Goal: Use online tool/utility: Utilize a website feature to perform a specific function

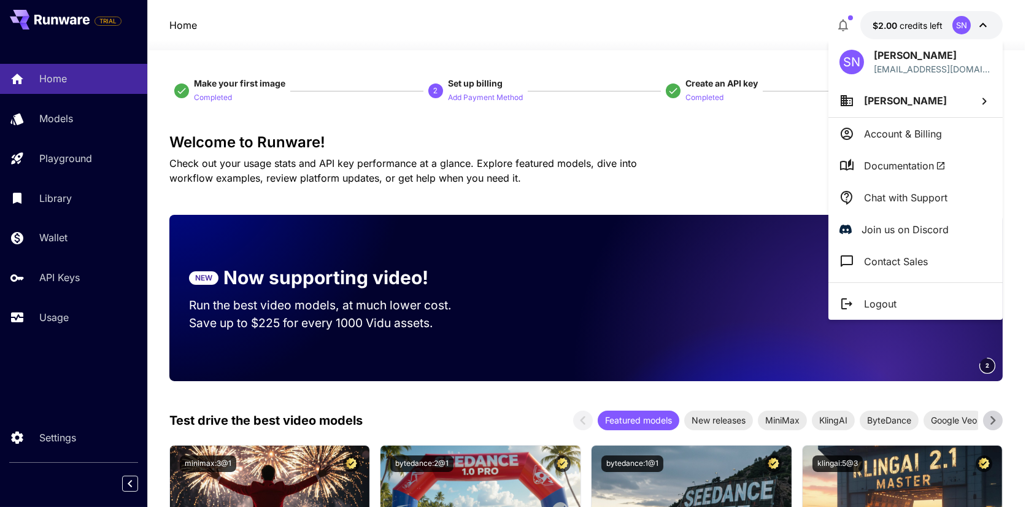
click at [698, 182] on div at bounding box center [517, 253] width 1034 height 507
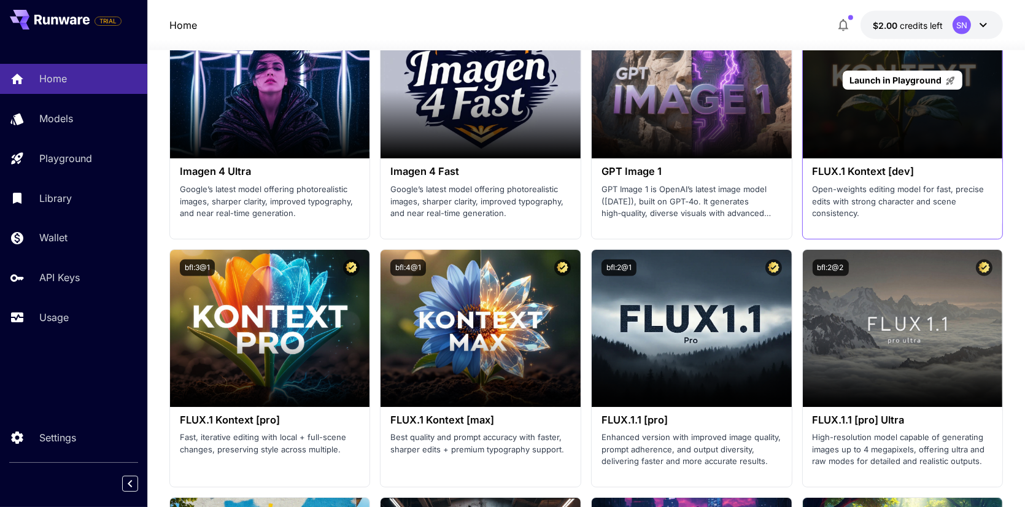
scroll to position [2394, 0]
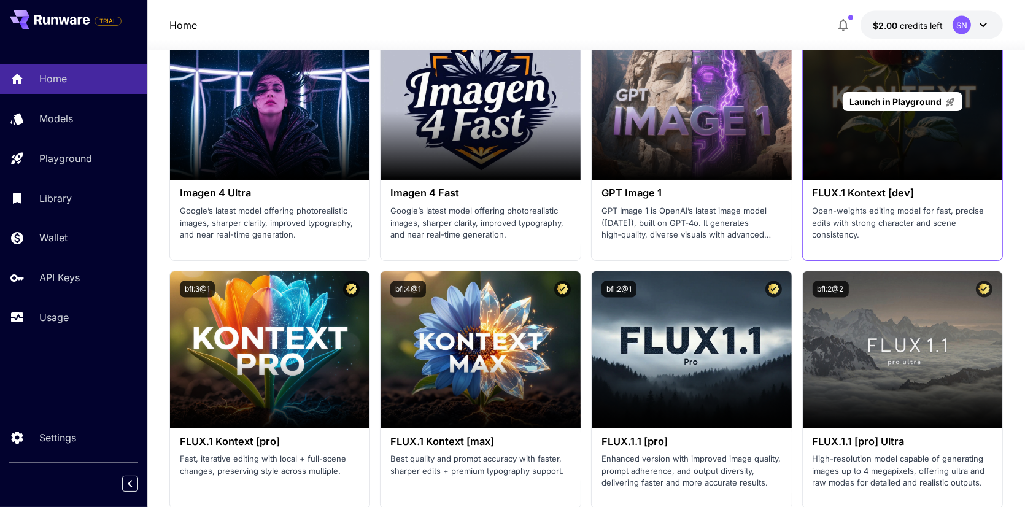
click at [888, 126] on div "Launch in Playground" at bounding box center [903, 101] width 200 height 157
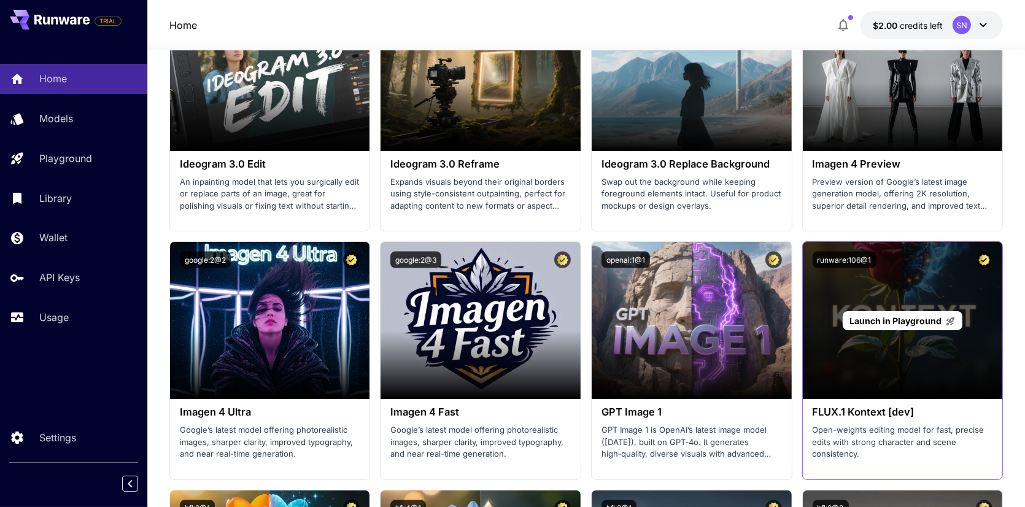
scroll to position [2149, 0]
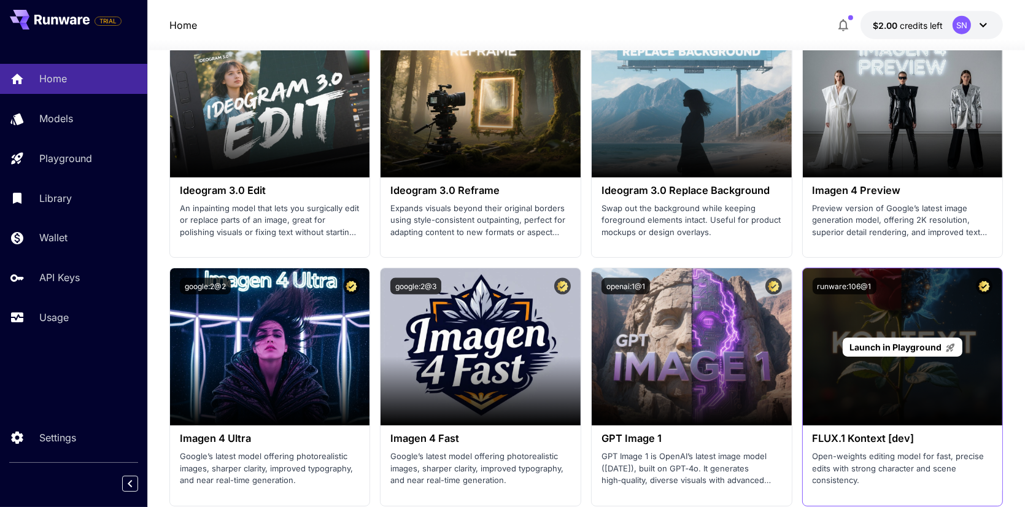
click at [896, 380] on div "Launch in Playground" at bounding box center [903, 346] width 200 height 157
click at [909, 350] on span "Launch in Playground" at bounding box center [896, 347] width 92 height 10
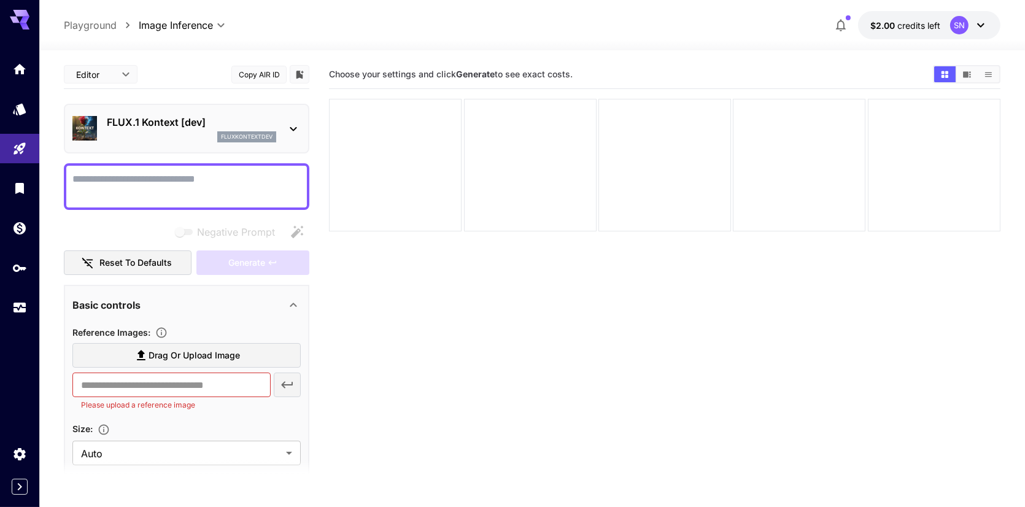
click at [184, 179] on textarea "Negative Prompt" at bounding box center [186, 186] width 228 height 29
paste textarea "**********"
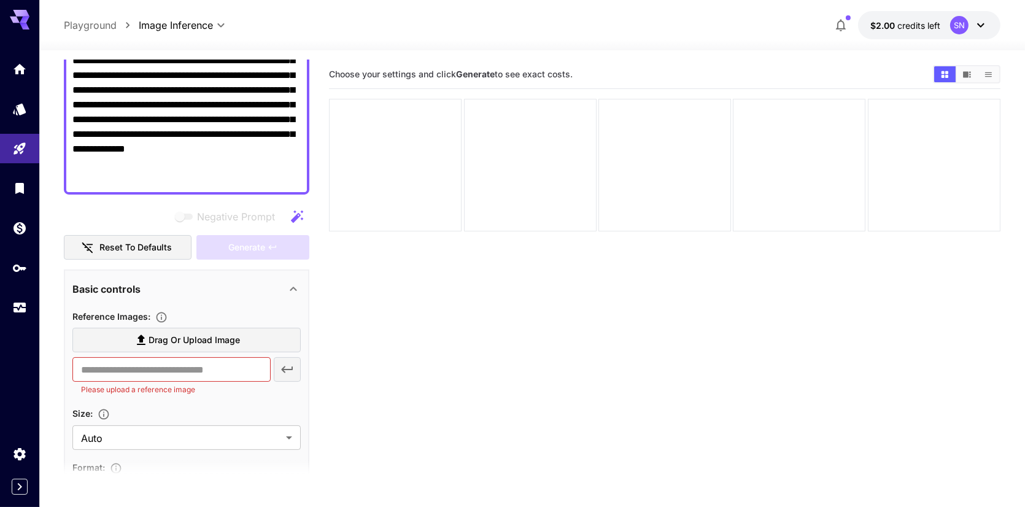
scroll to position [307, 0]
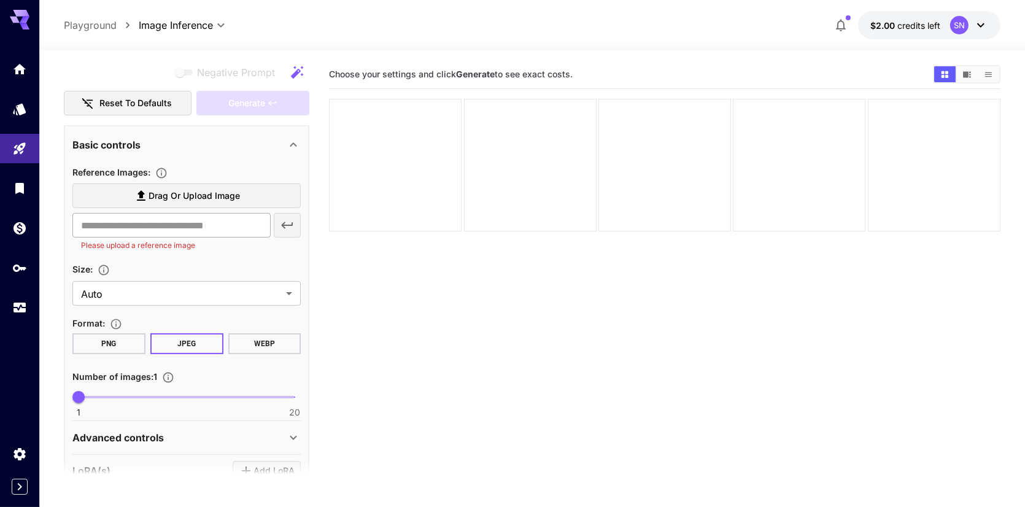
type textarea "**********"
click at [197, 227] on input "text" at bounding box center [171, 225] width 198 height 25
click at [216, 196] on span "Drag or upload image" at bounding box center [194, 195] width 91 height 15
click at [0, 0] on input "Drag or upload image" at bounding box center [0, 0] width 0 height 0
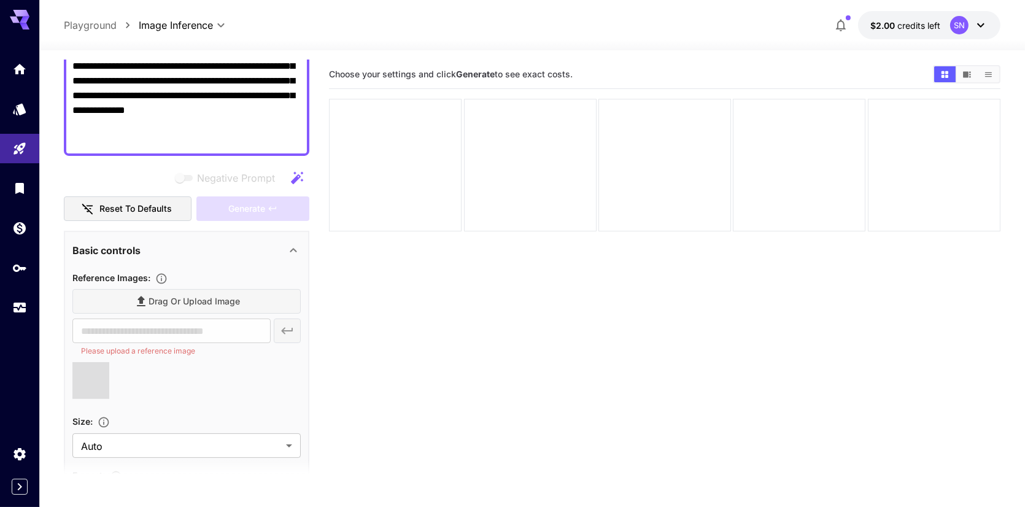
type input "**********"
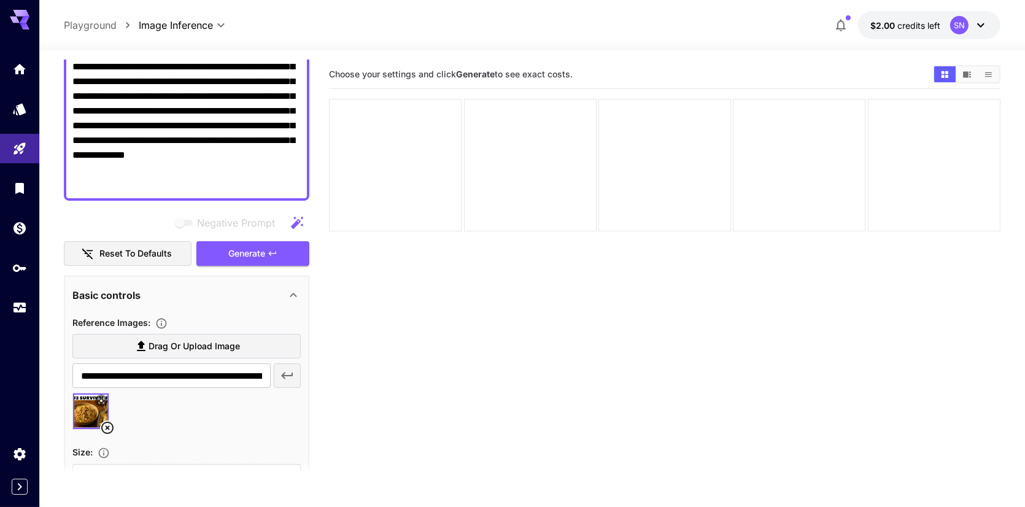
scroll to position [61, 0]
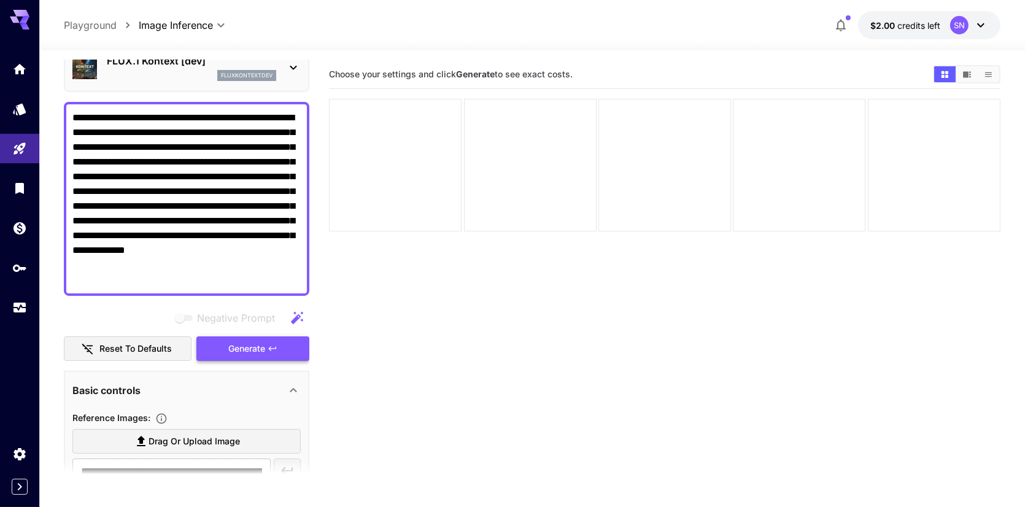
click at [263, 347] on span "Generate" at bounding box center [246, 348] width 37 height 15
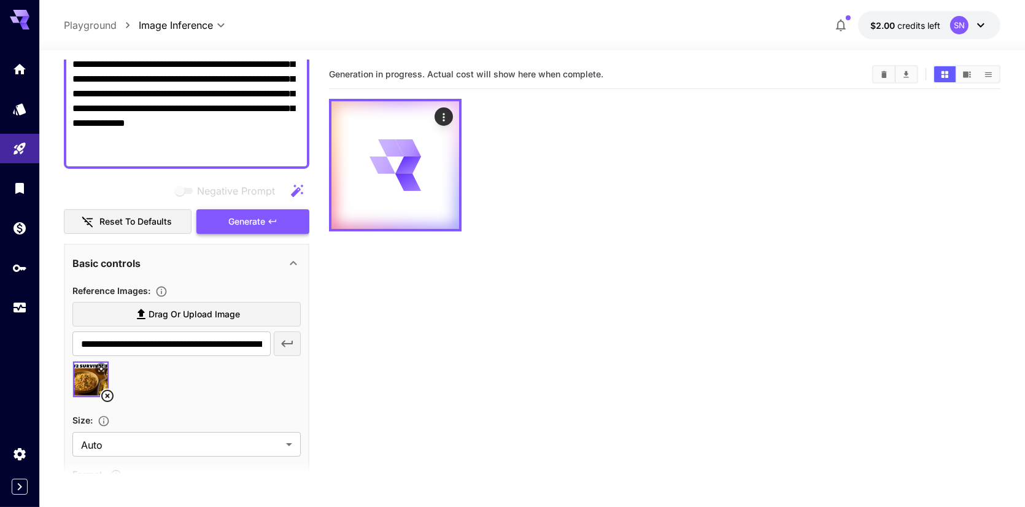
scroll to position [368, 0]
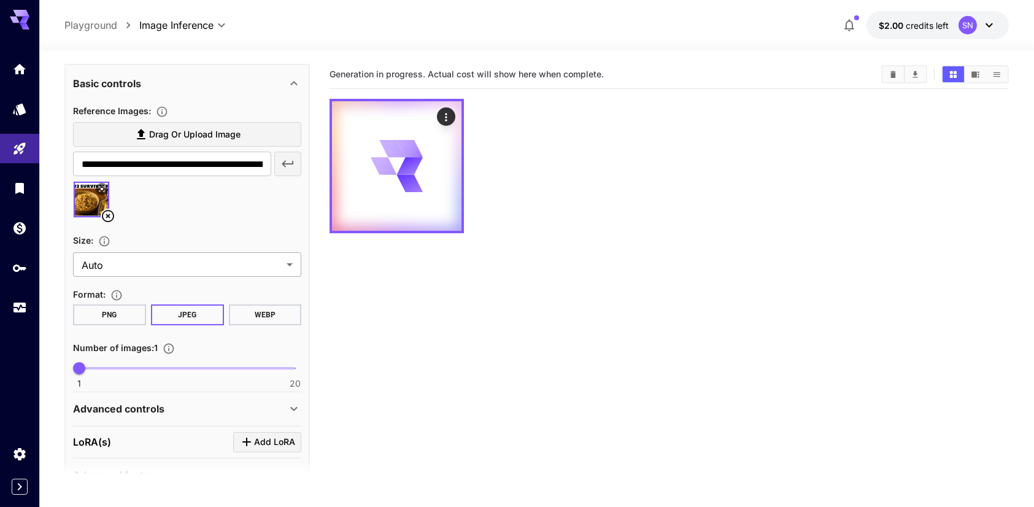
click at [222, 263] on body "**********" at bounding box center [517, 302] width 1034 height 604
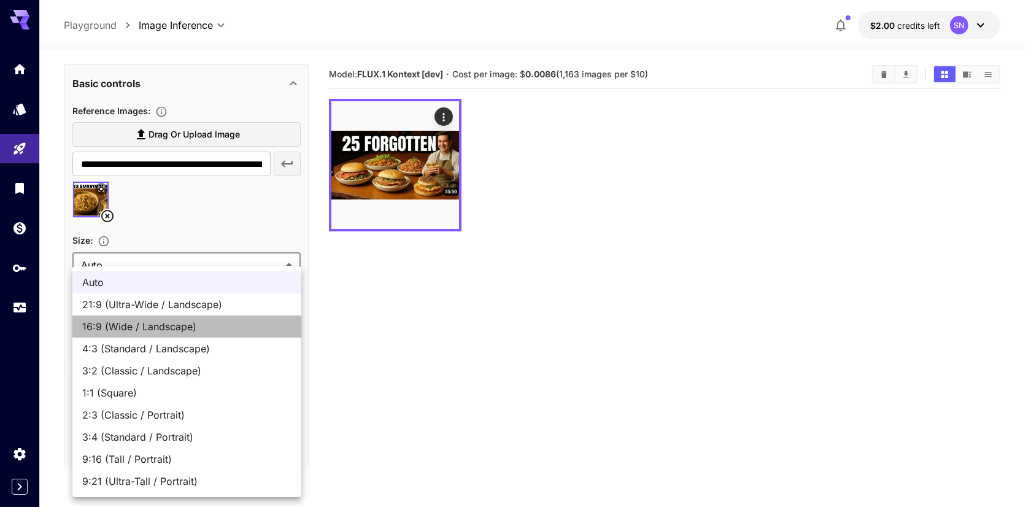
click at [211, 333] on span "16:9 (Wide / Landscape)" at bounding box center [186, 326] width 209 height 15
type input "**********"
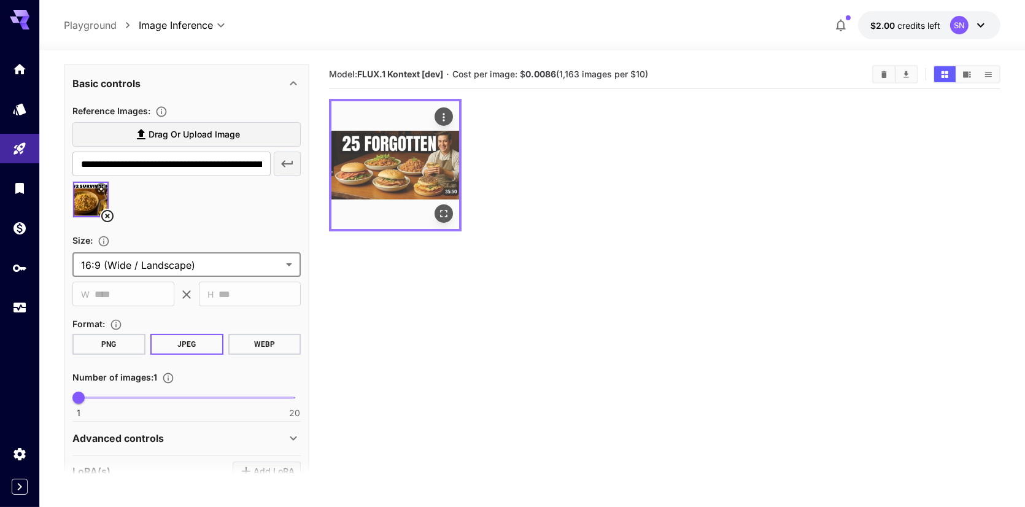
click at [386, 180] on img at bounding box center [395, 165] width 128 height 128
click at [447, 114] on icon "Actions" at bounding box center [444, 117] width 12 height 12
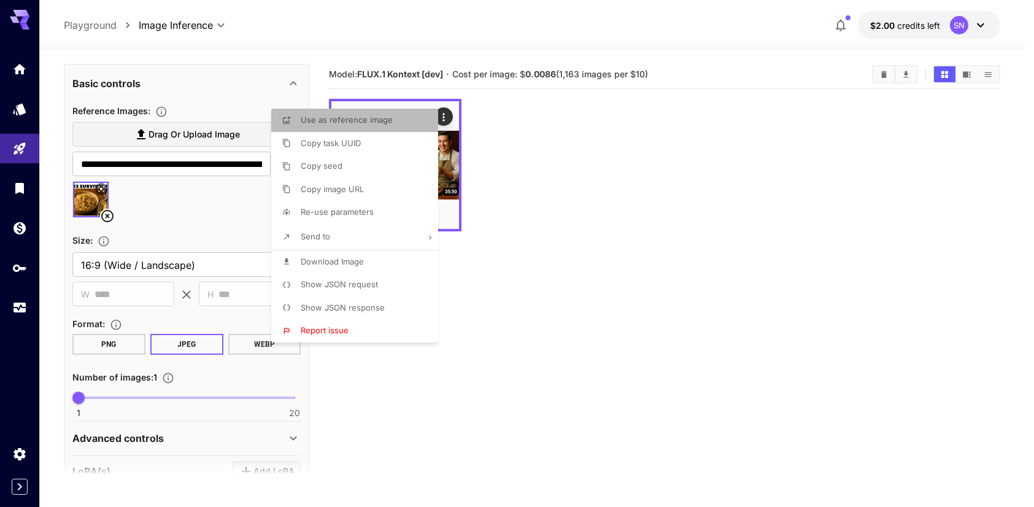
click at [402, 128] on li "Use as reference image" at bounding box center [358, 120] width 174 height 23
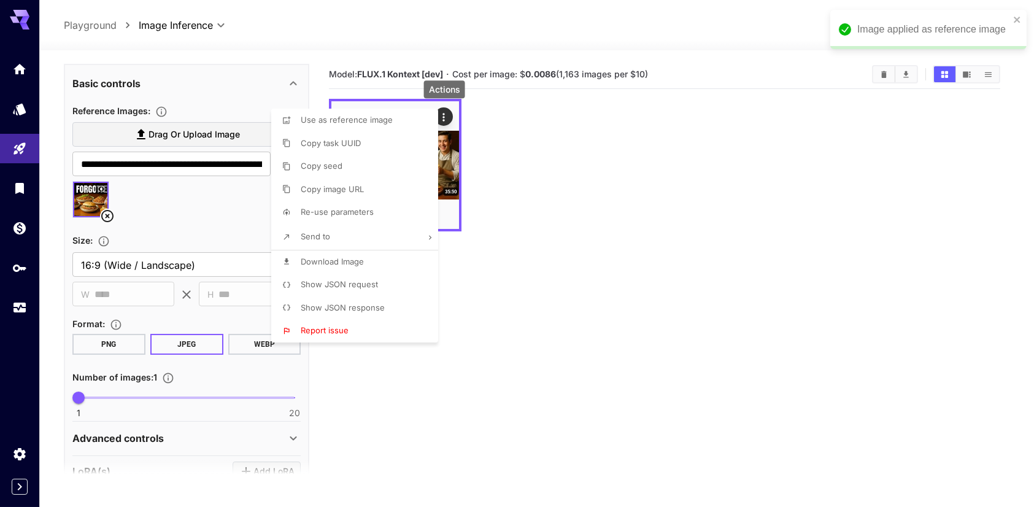
click at [507, 314] on div at bounding box center [517, 253] width 1034 height 507
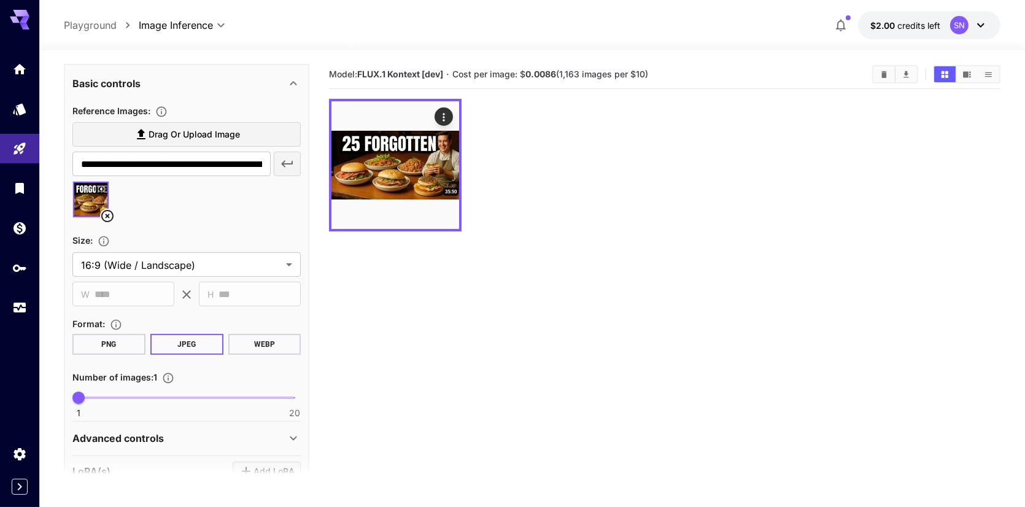
click at [106, 218] on icon at bounding box center [107, 216] width 15 height 15
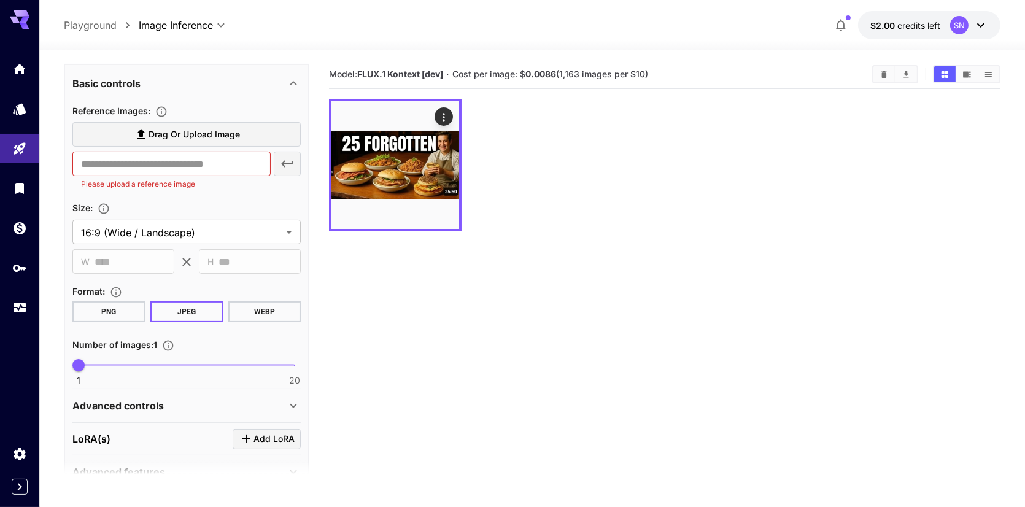
click at [284, 163] on div "​ Please upload a reference image" at bounding box center [186, 171] width 228 height 39
click at [197, 163] on input "text" at bounding box center [171, 164] width 198 height 25
click at [194, 133] on span "Drag or upload image" at bounding box center [194, 134] width 91 height 15
click at [0, 0] on input "Drag or upload image" at bounding box center [0, 0] width 0 height 0
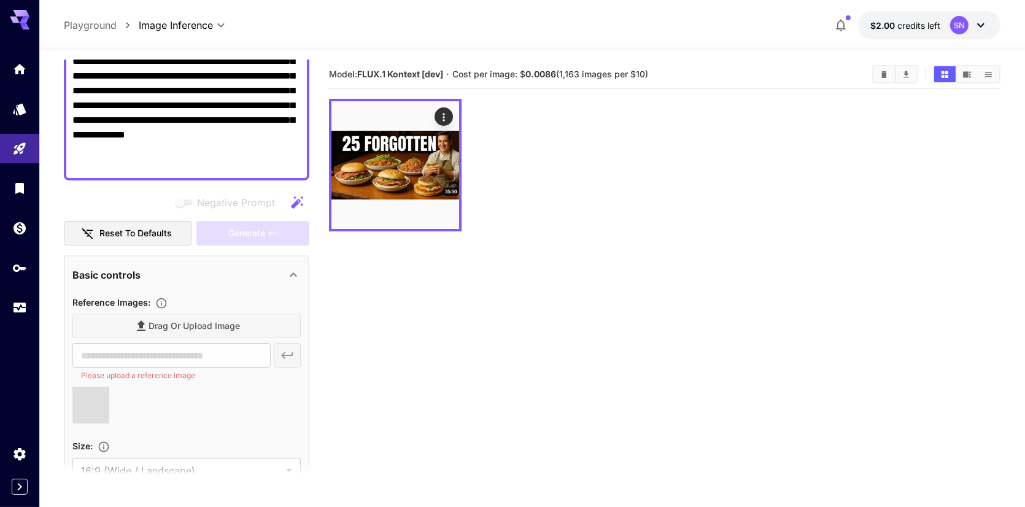
scroll to position [246, 0]
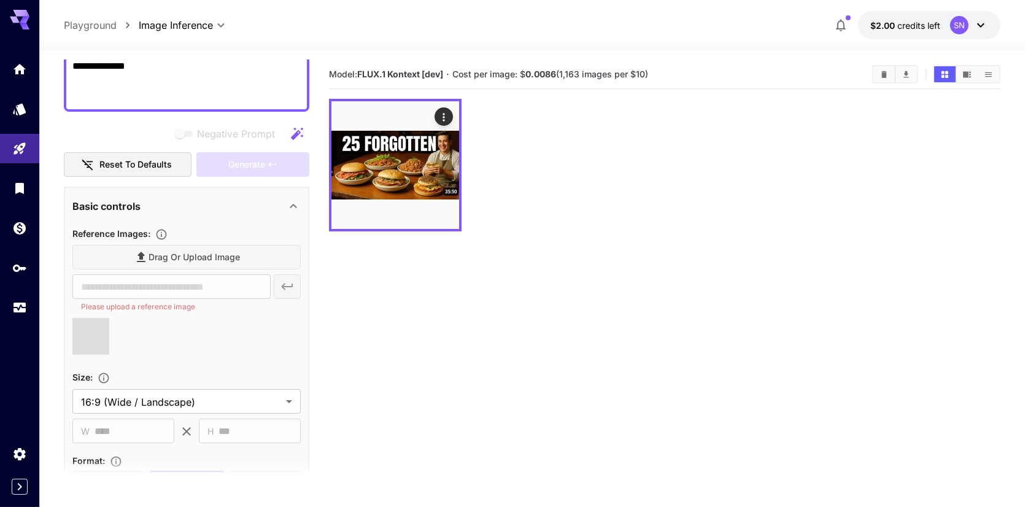
type input "**********"
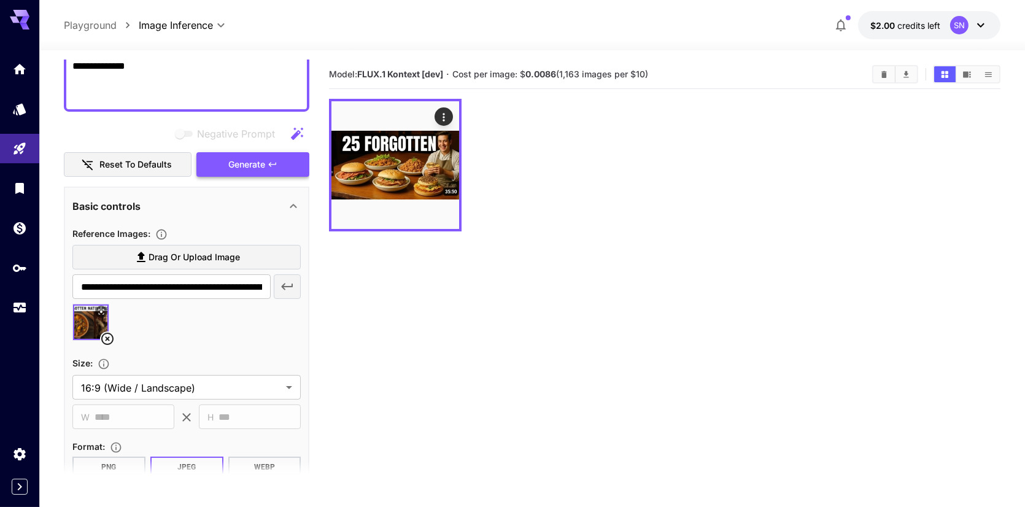
click at [228, 166] on span "Generate" at bounding box center [246, 164] width 37 height 15
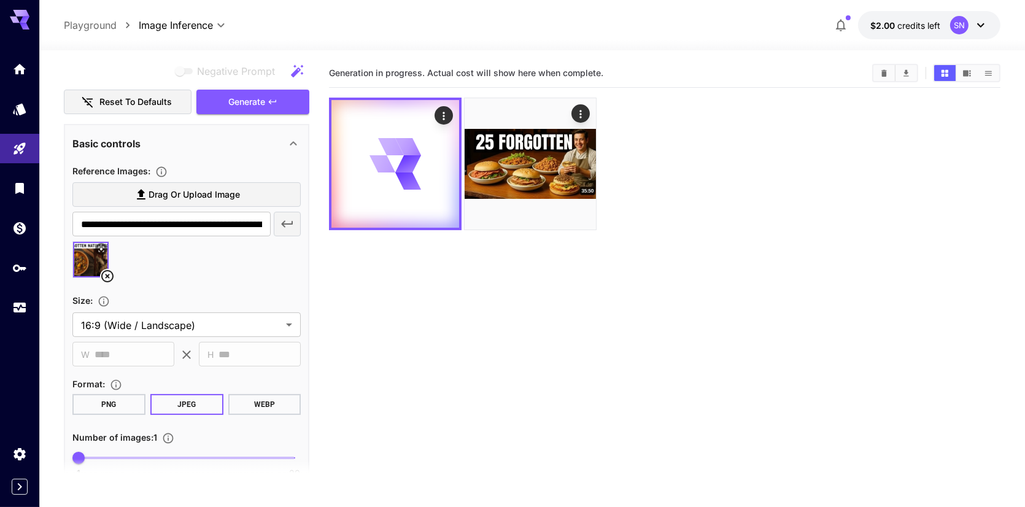
scroll to position [0, 0]
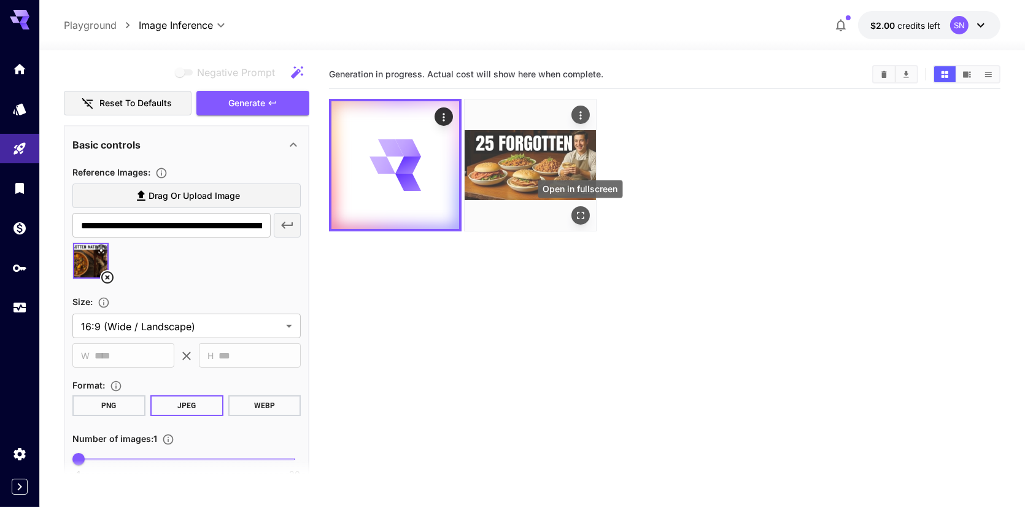
click at [578, 215] on icon "Open in fullscreen" at bounding box center [581, 215] width 12 height 12
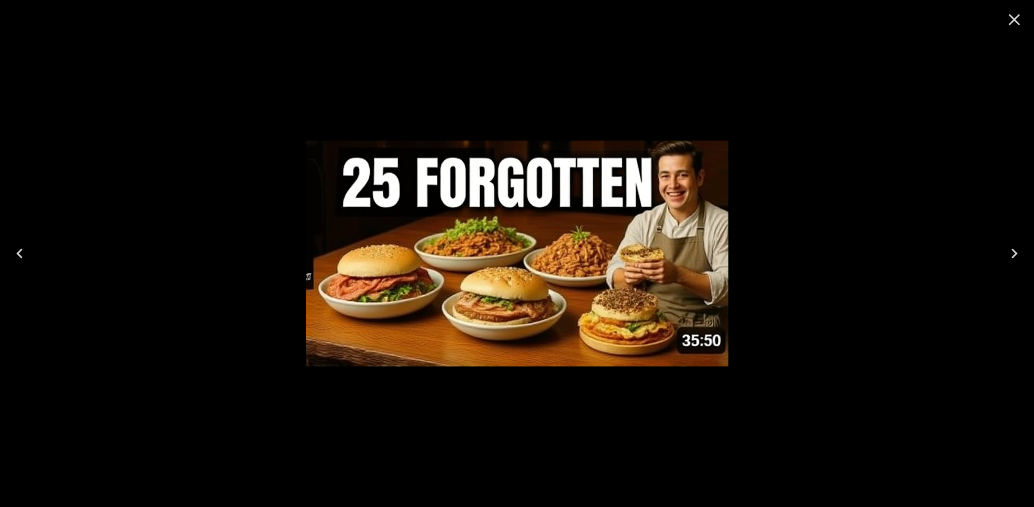
click at [1014, 25] on icon "Close" at bounding box center [1015, 20] width 20 height 20
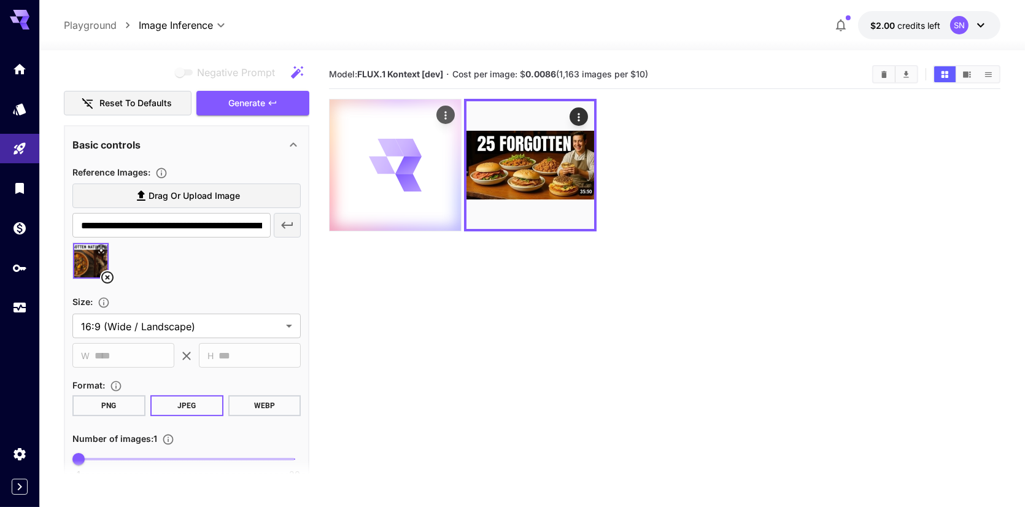
click at [408, 158] on icon at bounding box center [408, 166] width 26 height 18
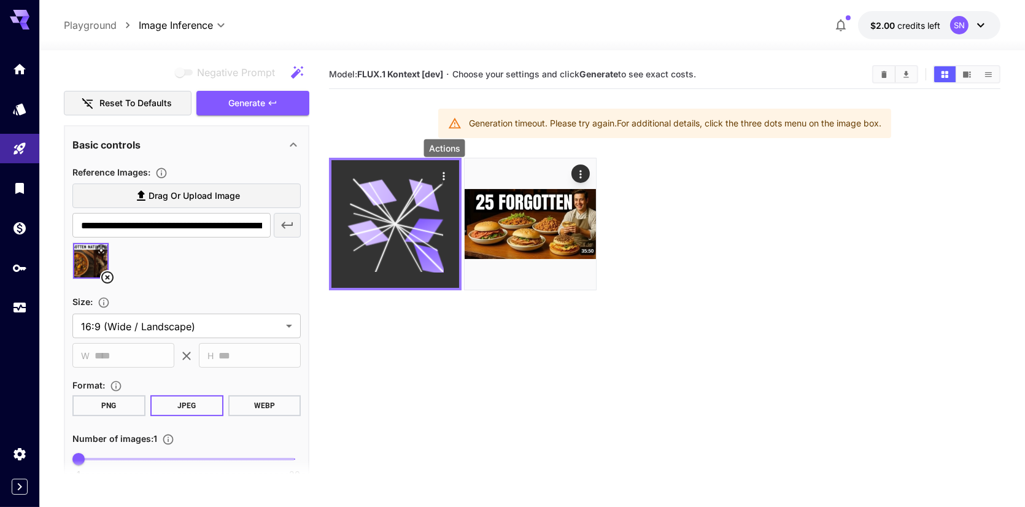
click at [435, 176] on button "Actions" at bounding box center [444, 175] width 18 height 18
click at [446, 171] on icon "Actions" at bounding box center [444, 176] width 12 height 12
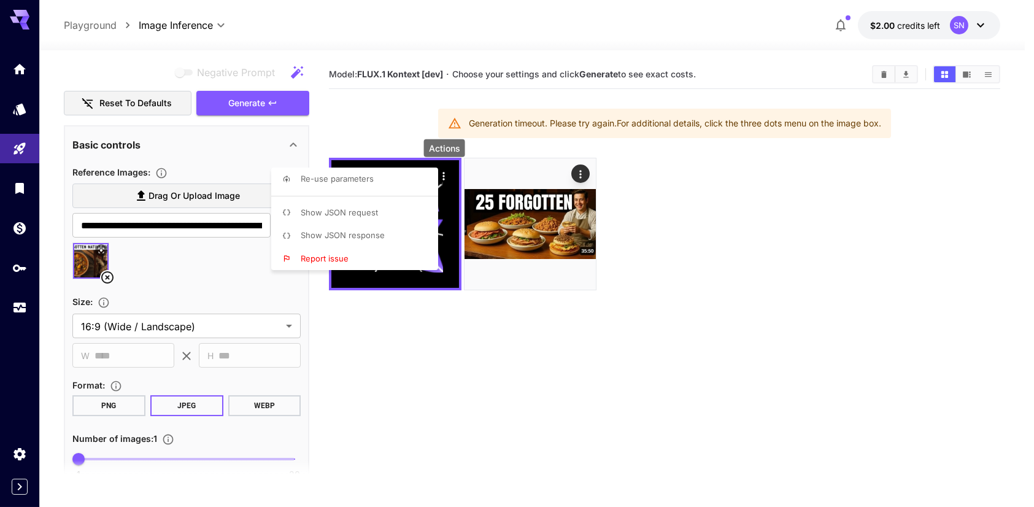
click at [441, 362] on div at bounding box center [517, 253] width 1034 height 507
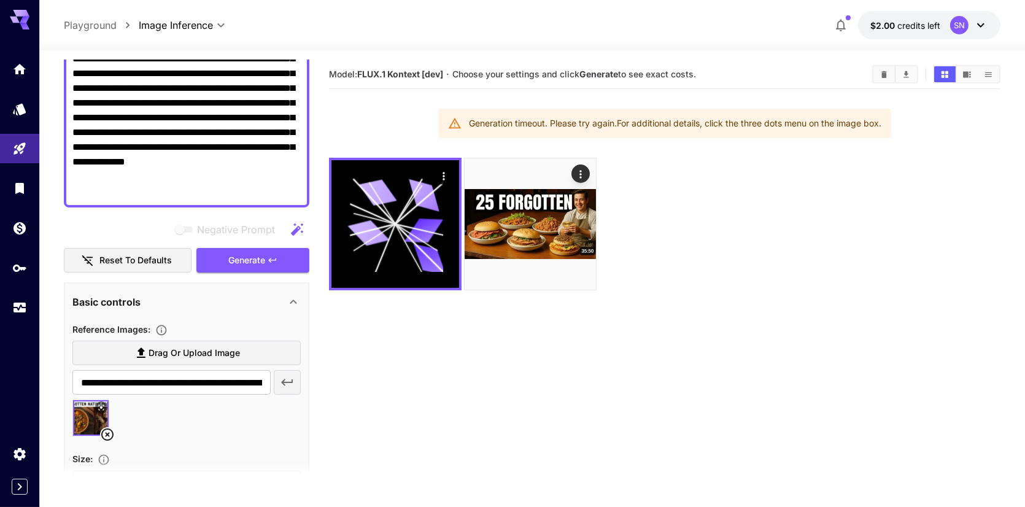
scroll to position [123, 0]
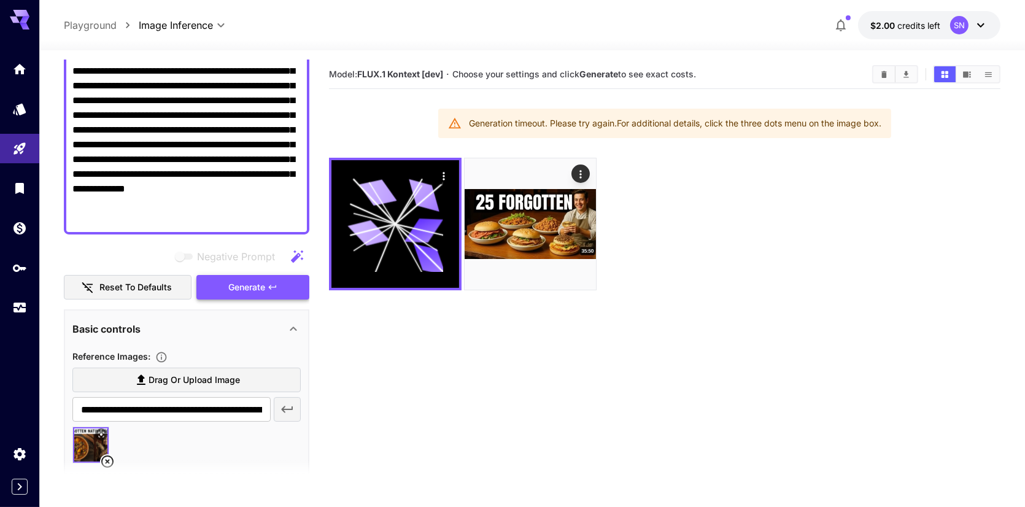
click at [250, 292] on span "Generate" at bounding box center [246, 287] width 37 height 15
